Goal: Information Seeking & Learning: Learn about a topic

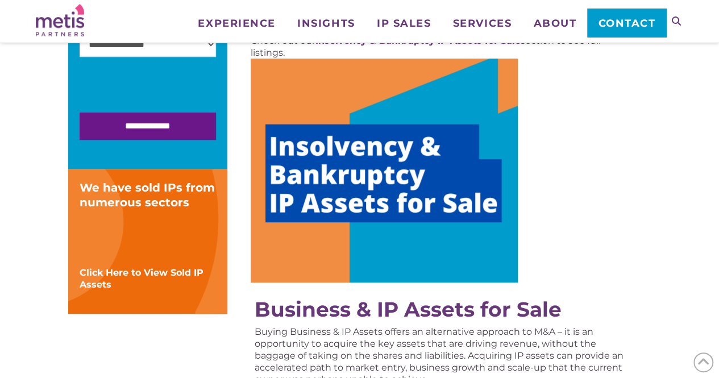
scroll to position [314, 0]
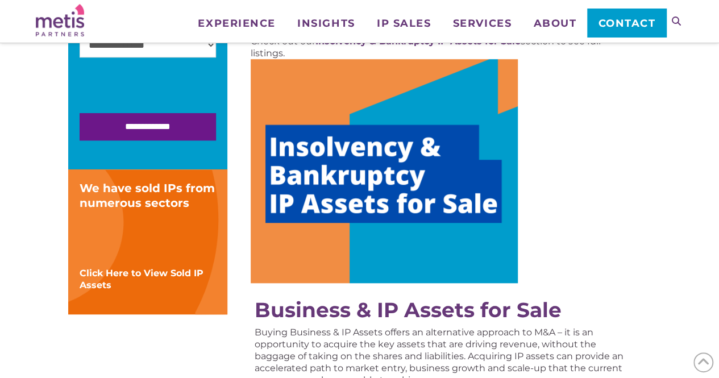
click at [336, 218] on img at bounding box center [384, 171] width 267 height 224
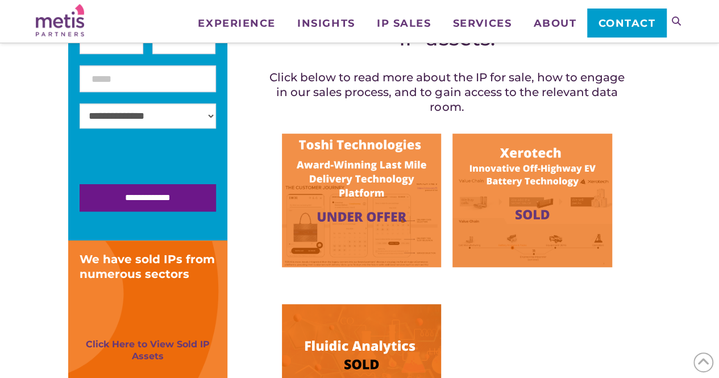
scroll to position [280, 0]
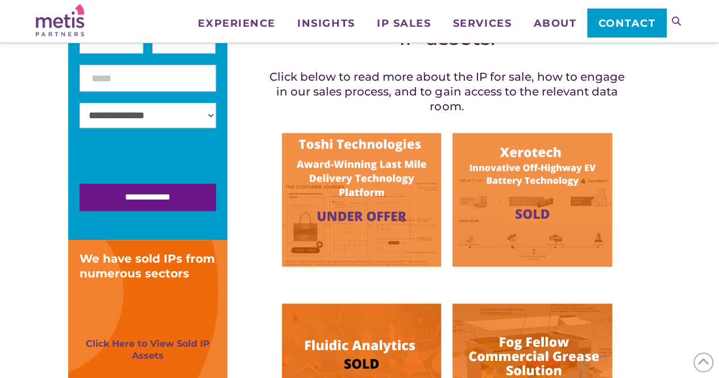
click at [336, 218] on img at bounding box center [361, 200] width 159 height 134
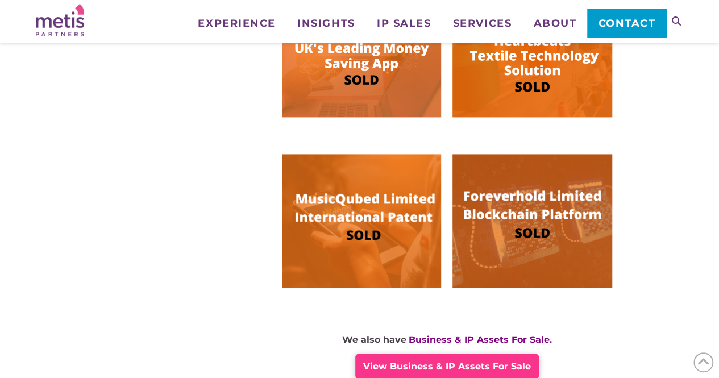
scroll to position [772, 0]
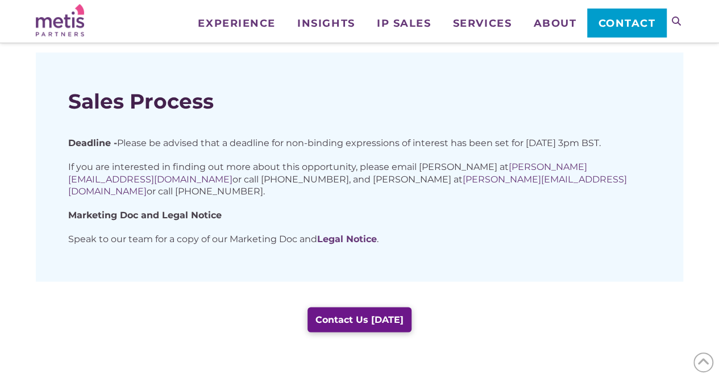
scroll to position [907, 0]
